Goal: Find specific page/section: Find specific page/section

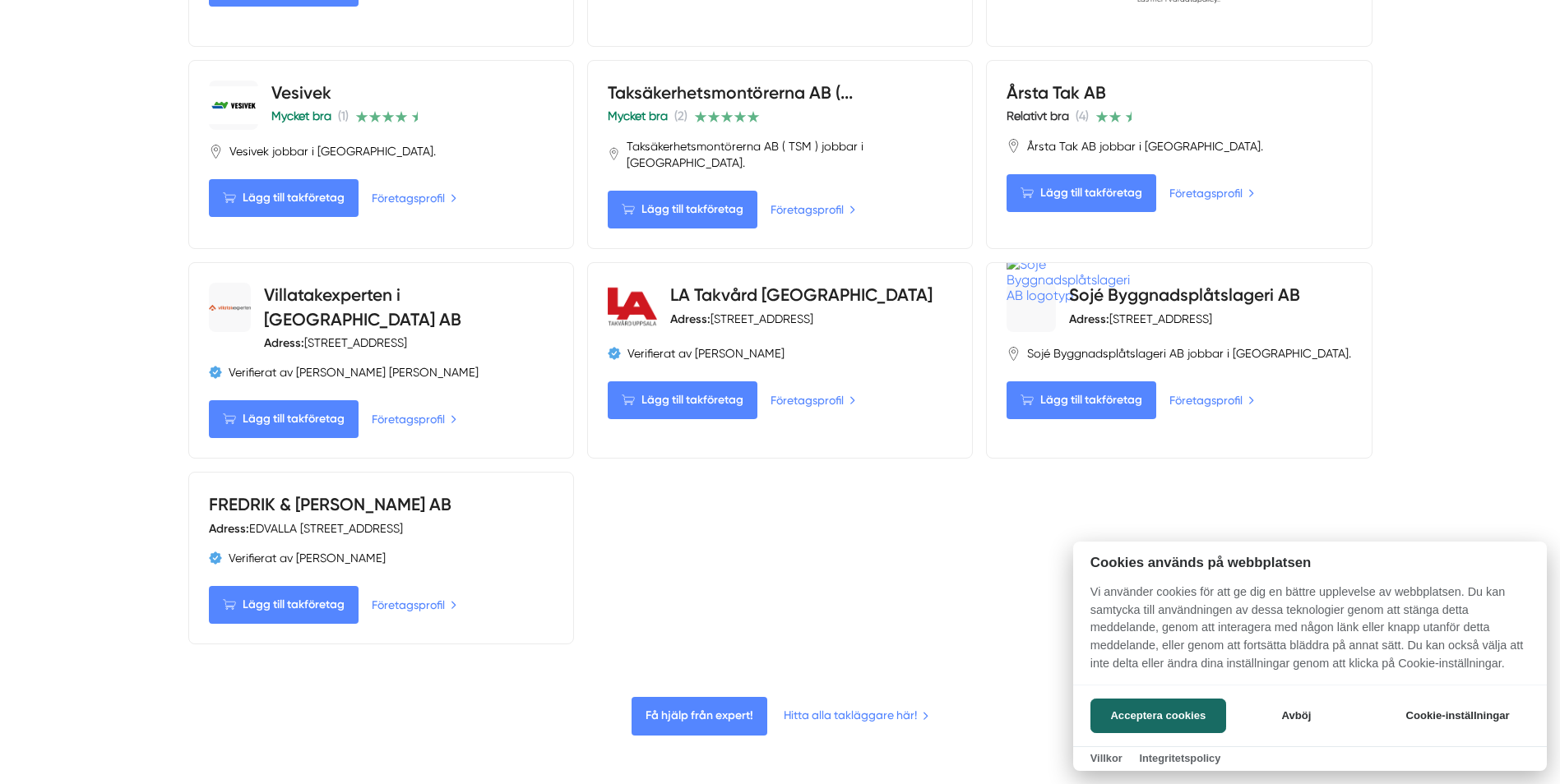
scroll to position [1726, 0]
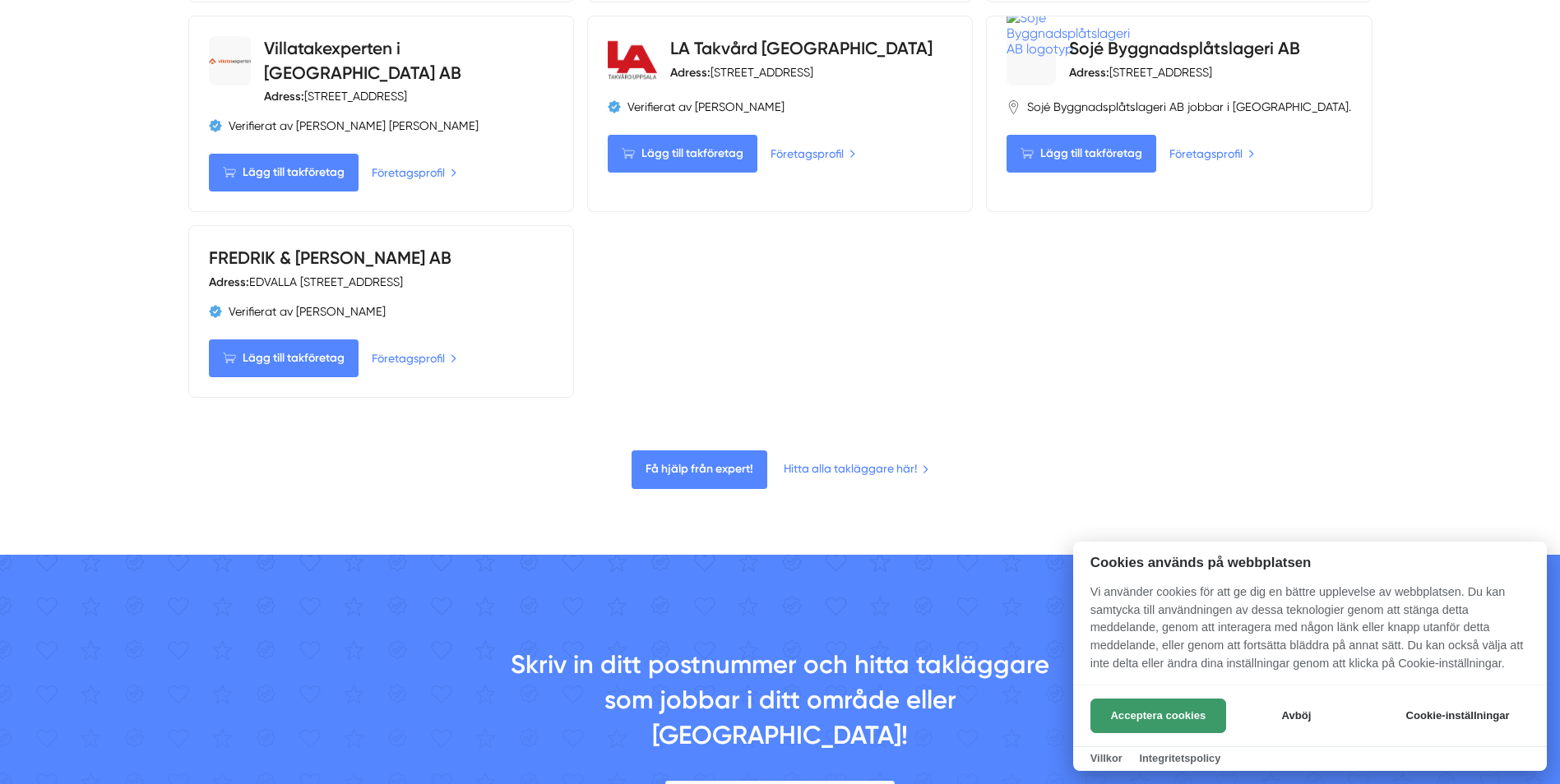
click at [1143, 707] on button "Acceptera cookies" at bounding box center [1158, 715] width 136 height 34
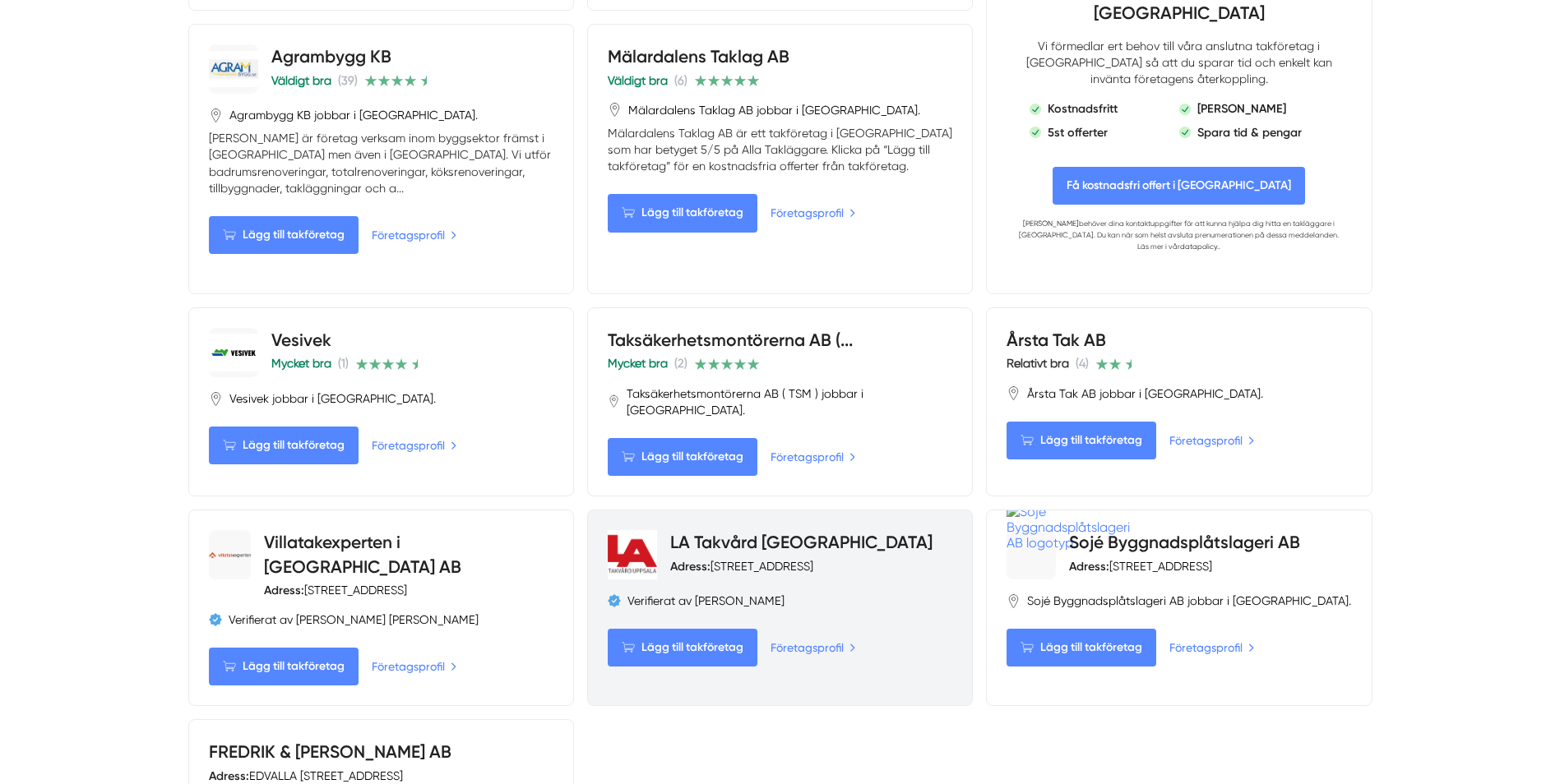
scroll to position [1233, 0]
click at [741, 531] on link "LA Takvård [GEOGRAPHIC_DATA]" at bounding box center [801, 541] width 263 height 21
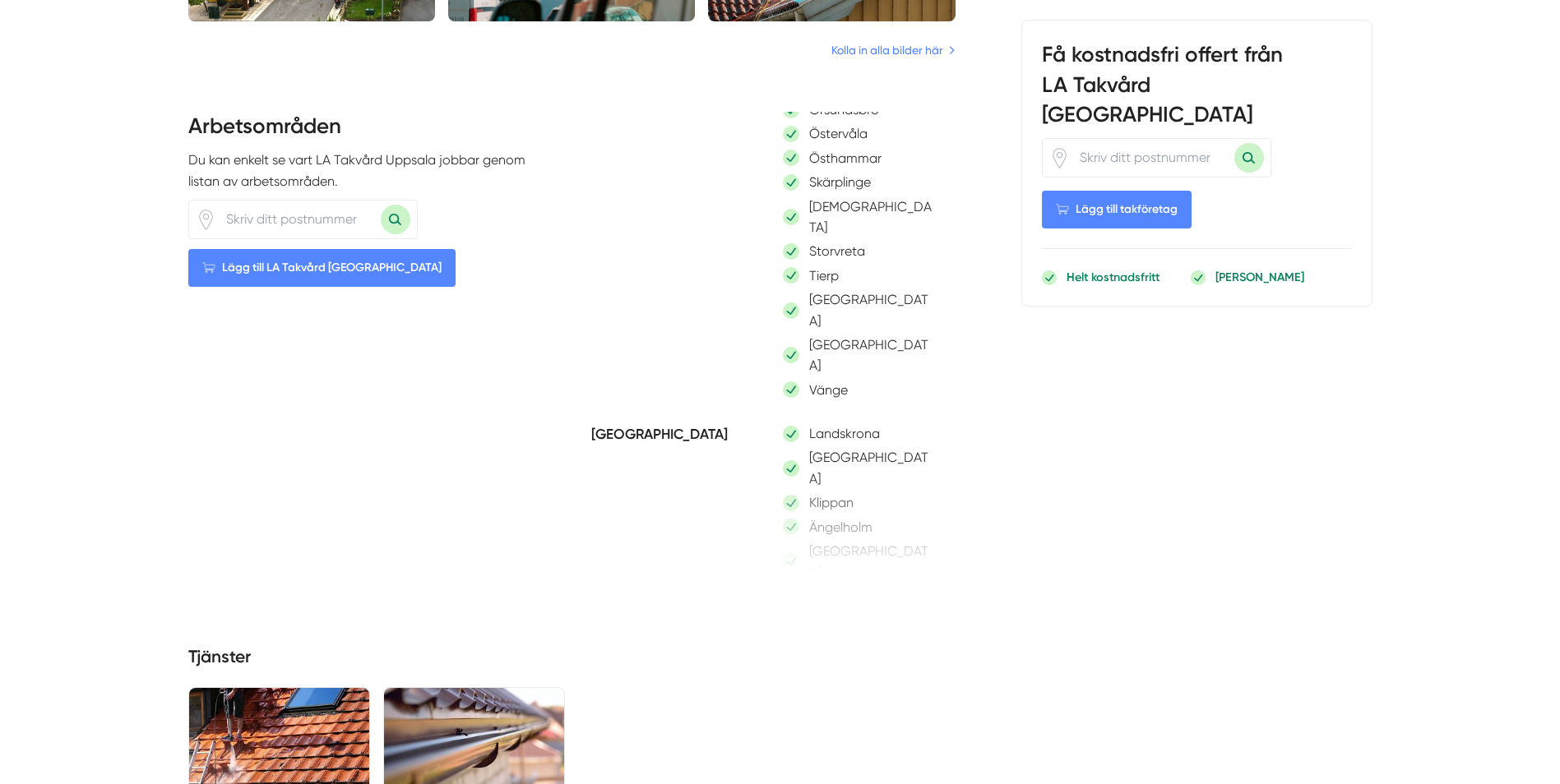
scroll to position [411, 0]
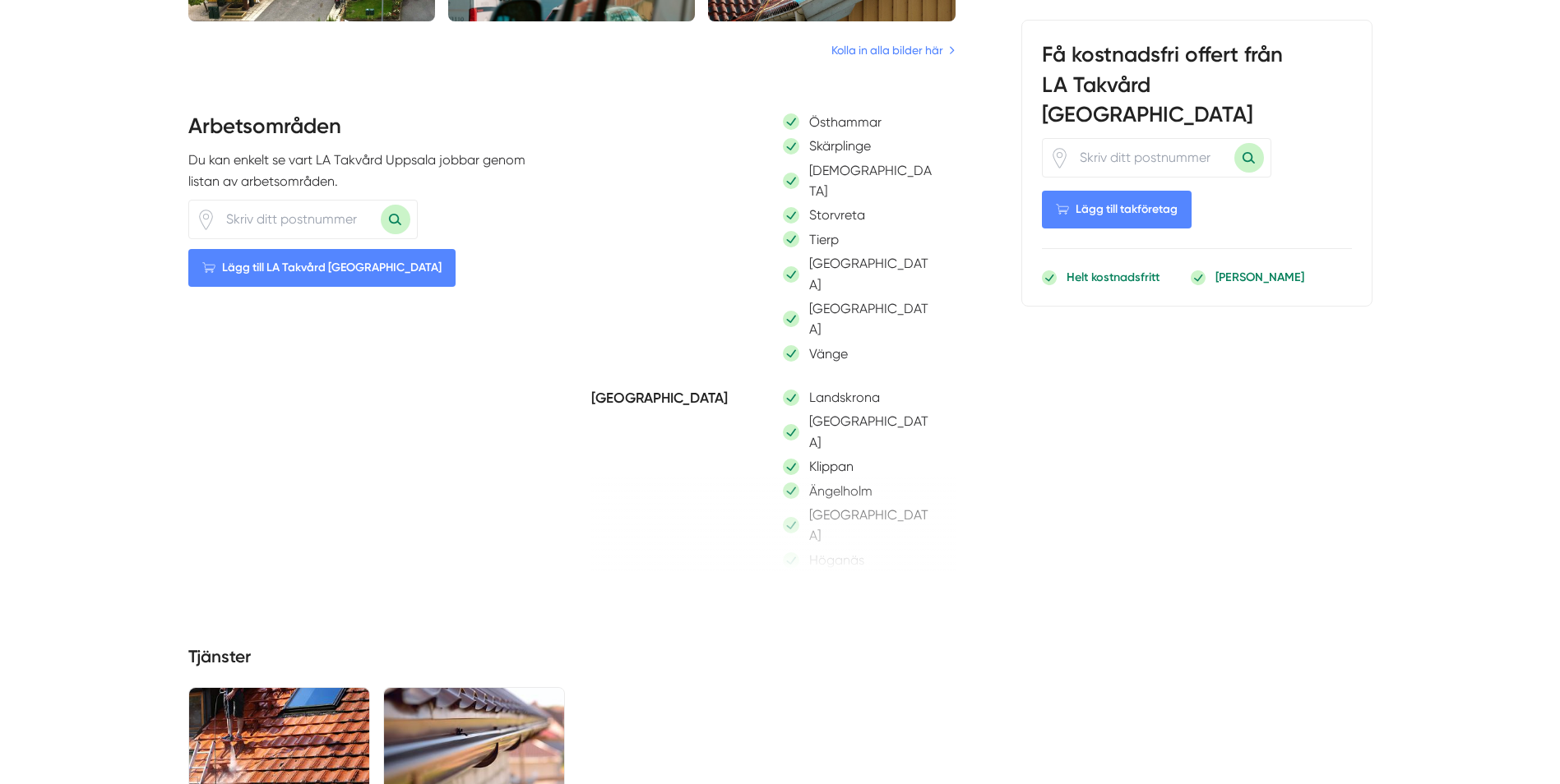
click at [455, 536] on div "Arbetsområden Du kan enkelt se vart LA Takvård Uppsala jobbar genom listan av a…" at bounding box center [371, 341] width 364 height 460
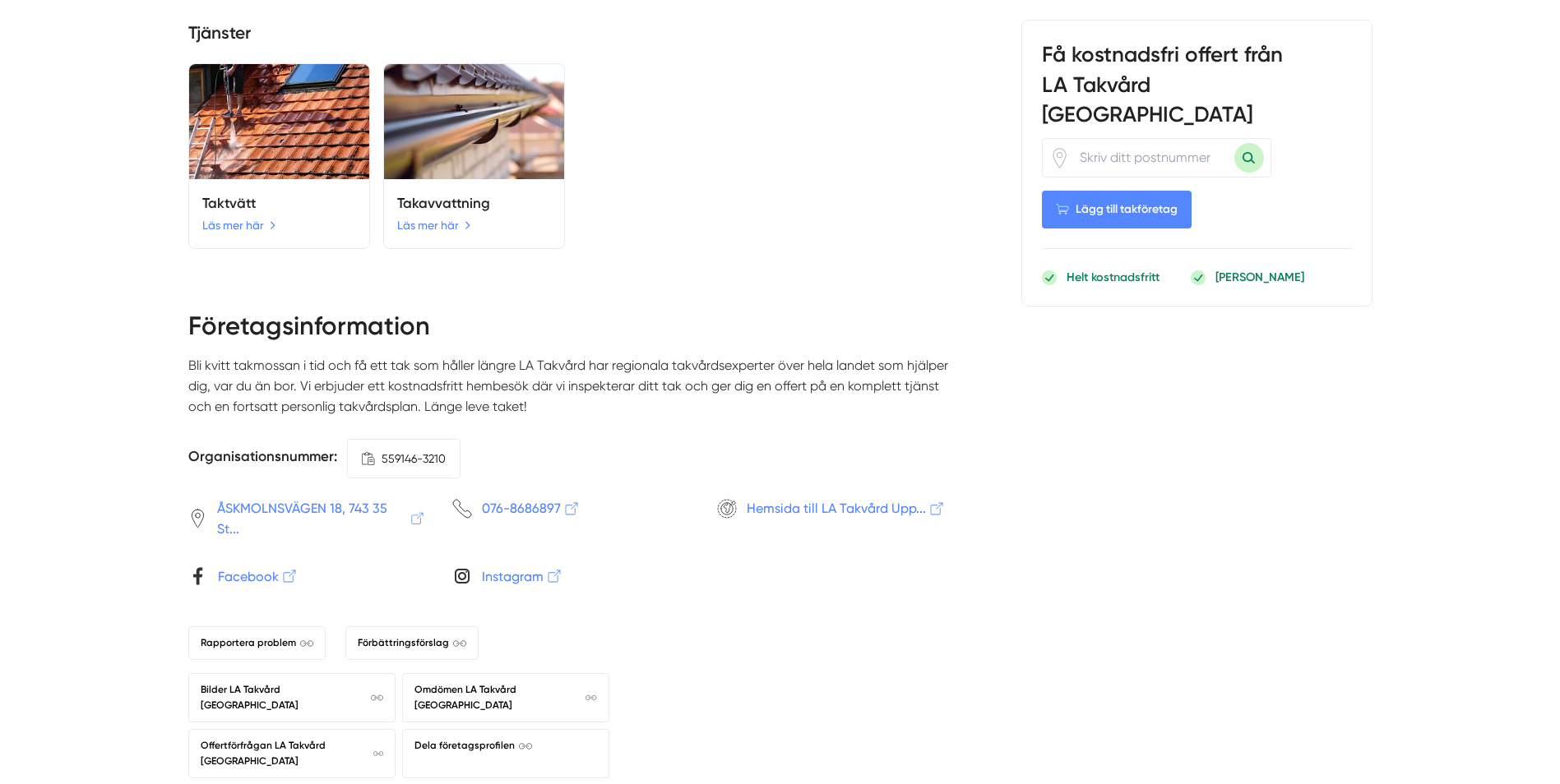
scroll to position [2385, 0]
